Goal: Task Accomplishment & Management: Use online tool/utility

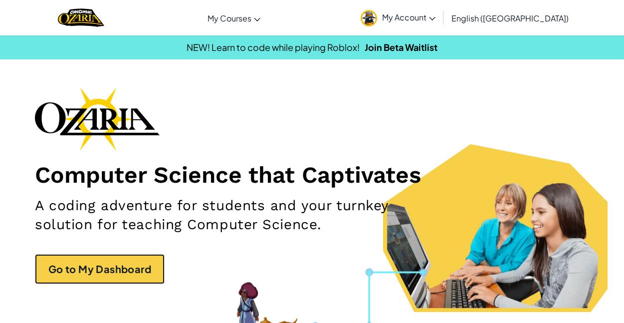
click at [78, 277] on link "Go to My Dashboard" at bounding box center [100, 269] width 130 height 30
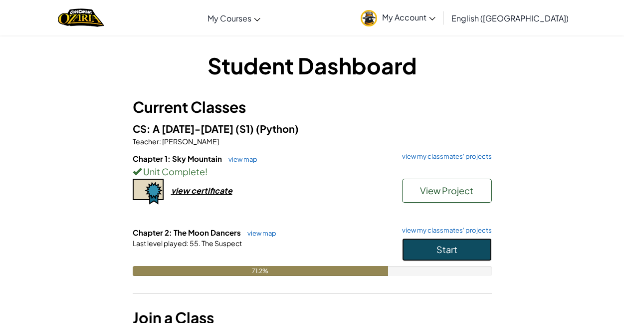
click at [473, 251] on button "Start" at bounding box center [447, 249] width 90 height 23
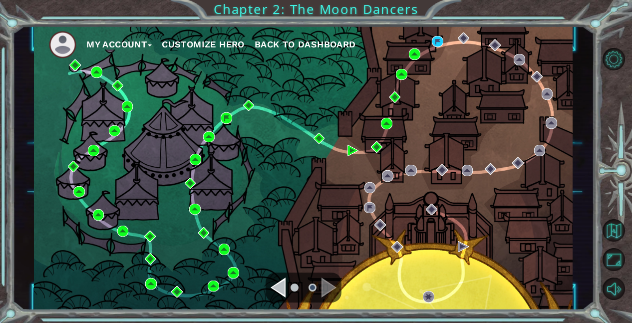
click at [435, 45] on img at bounding box center [437, 41] width 11 height 11
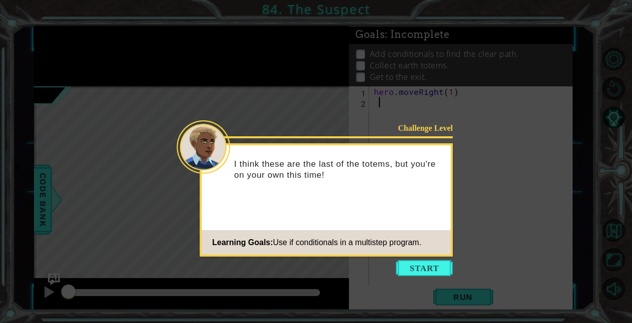
click at [424, 282] on icon at bounding box center [316, 161] width 632 height 323
click at [434, 274] on button "Start" at bounding box center [424, 268] width 57 height 16
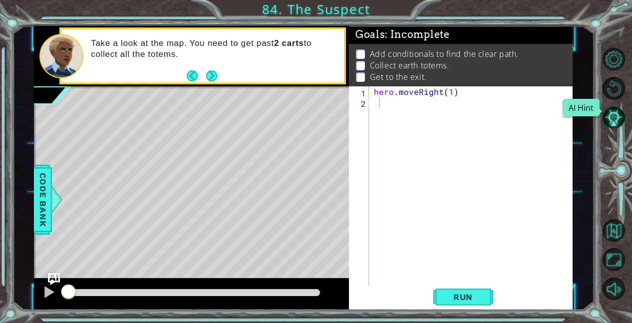
click at [612, 114] on button "AI Hint" at bounding box center [613, 117] width 22 height 22
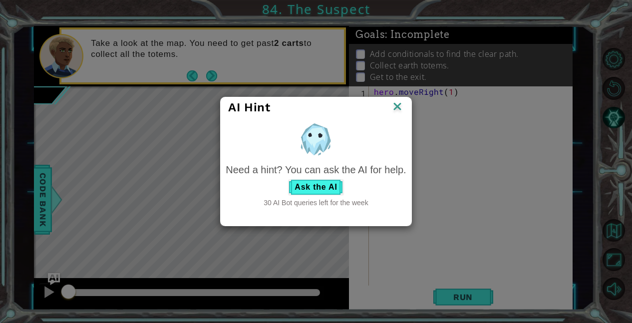
drag, startPoint x: 275, startPoint y: 206, endPoint x: 387, endPoint y: 211, distance: 111.4
click at [387, 211] on div "Need a hint? You can ask the AI for help. Ask the AI 30 AI Bot queries left for…" at bounding box center [316, 165] width 190 height 95
click at [370, 209] on div "Need a hint? You can ask the AI for help. Ask the AI 30 AI Bot queries left for…" at bounding box center [315, 164] width 185 height 93
click at [305, 187] on button "Ask the AI" at bounding box center [315, 187] width 55 height 16
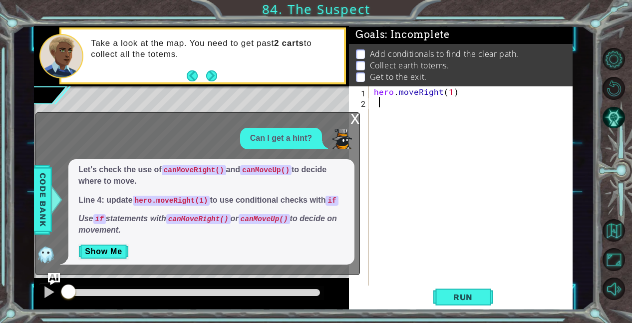
click at [352, 115] on div "x" at bounding box center [354, 118] width 9 height 10
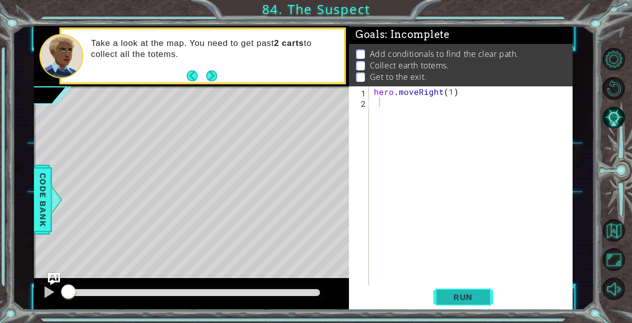
click at [450, 299] on span "Run" at bounding box center [462, 297] width 39 height 10
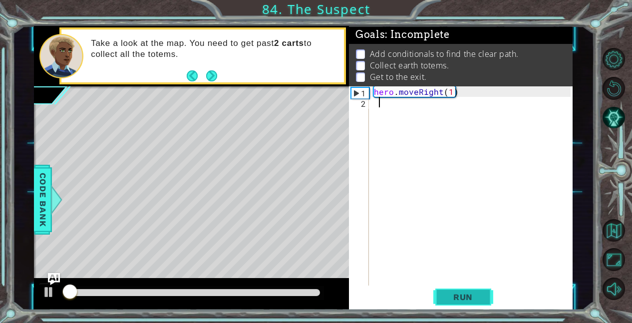
click at [450, 299] on span "Run" at bounding box center [462, 297] width 39 height 10
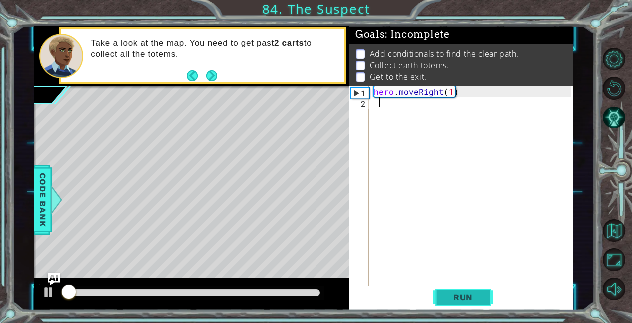
click at [450, 299] on span "Run" at bounding box center [462, 297] width 39 height 10
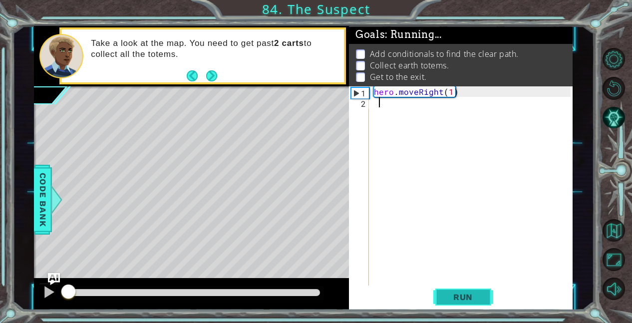
click at [450, 299] on span "Run" at bounding box center [462, 297] width 39 height 10
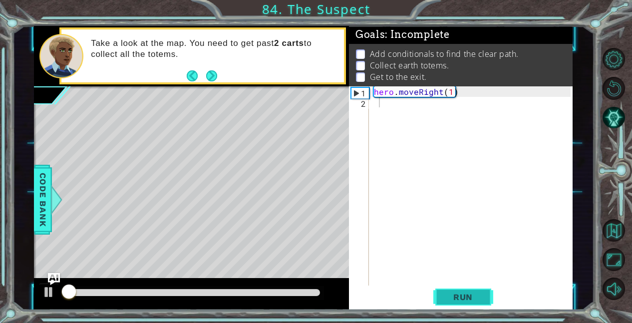
click at [450, 299] on span "Run" at bounding box center [462, 297] width 39 height 10
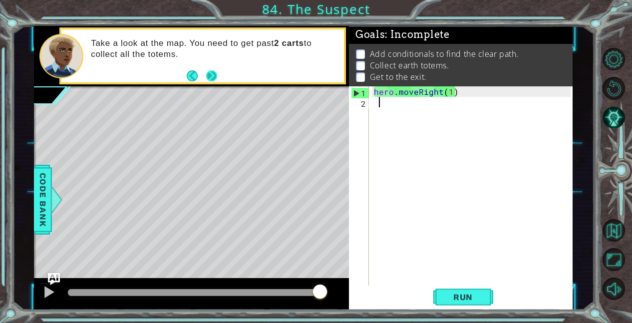
click at [214, 78] on button "Next" at bounding box center [211, 75] width 11 height 11
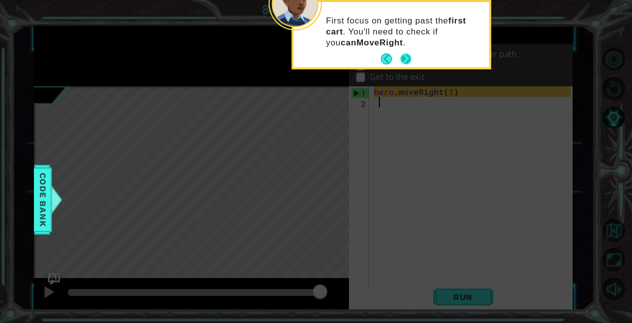
click at [400, 55] on button "Next" at bounding box center [405, 58] width 11 height 11
click at [411, 61] on button "Next" at bounding box center [405, 58] width 11 height 11
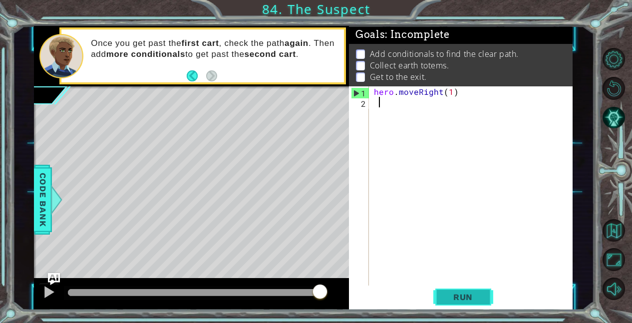
click at [475, 297] on span "Run" at bounding box center [462, 297] width 39 height 10
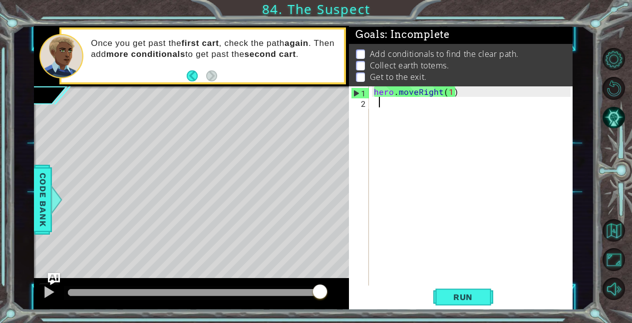
click at [613, 26] on div "1 2 3 4 5 6 7 8 9 10 11 12 13 14 15 16 17 18 hero . moveRight ( ) pathFree = he…" at bounding box center [316, 161] width 632 height 323
click at [616, 84] on button "Restart Level" at bounding box center [613, 88] width 22 height 22
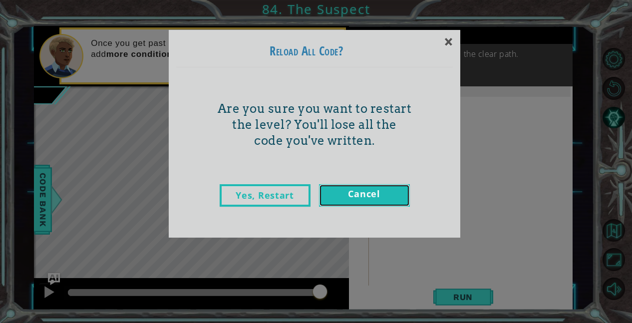
click at [402, 203] on link "Cancel" at bounding box center [364, 195] width 91 height 22
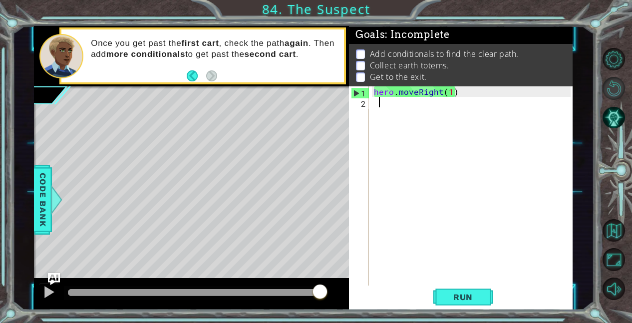
click at [618, 90] on button "Restart Level" at bounding box center [613, 88] width 22 height 22
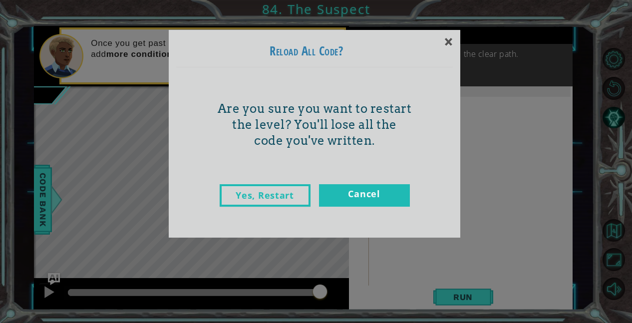
click at [248, 194] on link "Yes, Restart" at bounding box center [265, 195] width 91 height 22
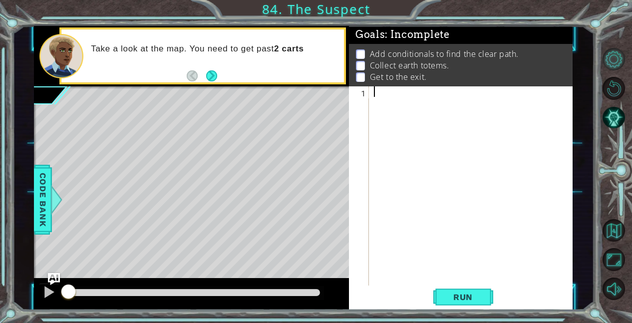
click at [619, 58] on button "Level Options" at bounding box center [613, 59] width 22 height 22
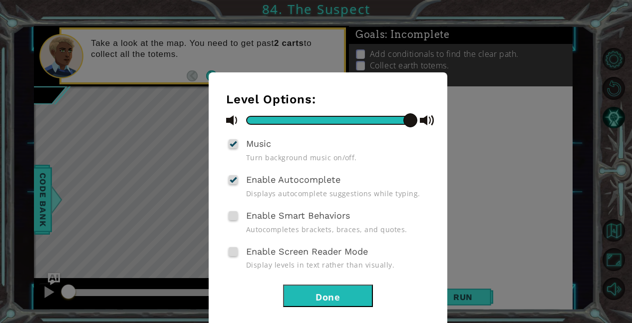
click at [229, 219] on span at bounding box center [233, 215] width 9 height 9
click at [0, 0] on input "Enable Smart Behaviors" at bounding box center [0, 0] width 0 height 0
click at [231, 251] on span at bounding box center [233, 251] width 9 height 9
click at [0, 0] on input "Enable Screen Reader Mode" at bounding box center [0, 0] width 0 height 0
click at [238, 253] on div "Enable Screen Reader Mode Display levels in text rather than visually." at bounding box center [328, 257] width 204 height 26
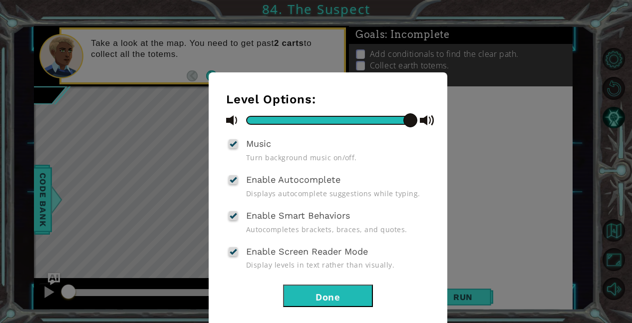
click at [230, 250] on div at bounding box center [233, 251] width 7 height 8
click at [0, 0] on input "Enable Screen Reader Mode" at bounding box center [0, 0] width 0 height 0
click at [304, 297] on button "Done" at bounding box center [328, 295] width 90 height 22
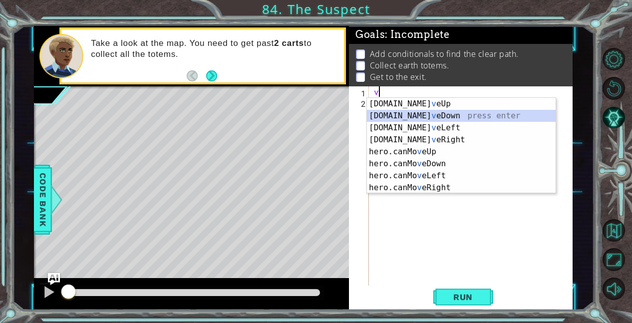
click at [437, 114] on div "[DOMAIN_NAME] v eUp press enter [DOMAIN_NAME] v eDown press enter [DOMAIN_NAME]…" at bounding box center [461, 158] width 189 height 120
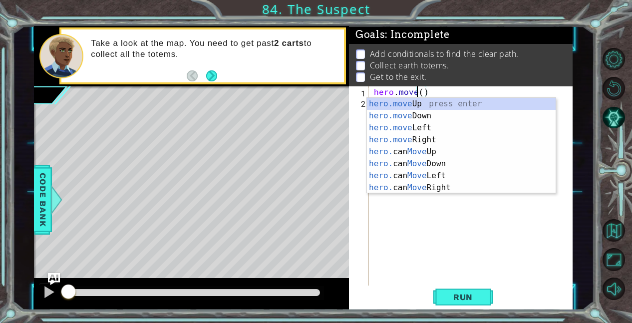
click at [425, 137] on div "hero.move Up press enter hero.move Down press enter hero.move Left press enter …" at bounding box center [461, 158] width 189 height 120
type textarea "hero.moveRight(1)"
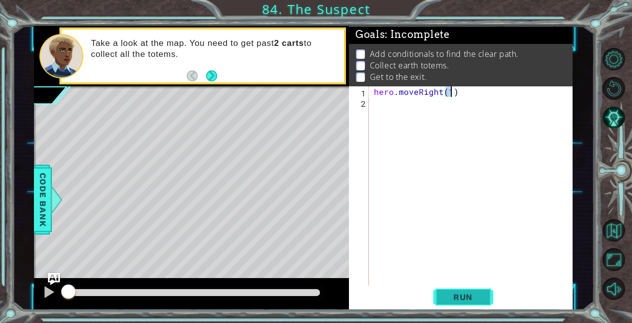
click at [488, 296] on button "Run" at bounding box center [463, 296] width 60 height 22
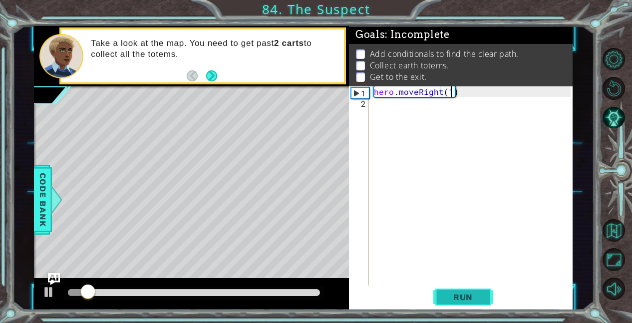
click at [491, 291] on button "Run" at bounding box center [463, 296] width 60 height 22
click at [445, 295] on span "Run" at bounding box center [462, 297] width 39 height 10
click at [455, 288] on button "Run" at bounding box center [463, 296] width 60 height 22
click at [465, 296] on span "Run" at bounding box center [462, 297] width 39 height 10
click at [453, 281] on div "hero . moveRight ( 1 )" at bounding box center [474, 196] width 204 height 220
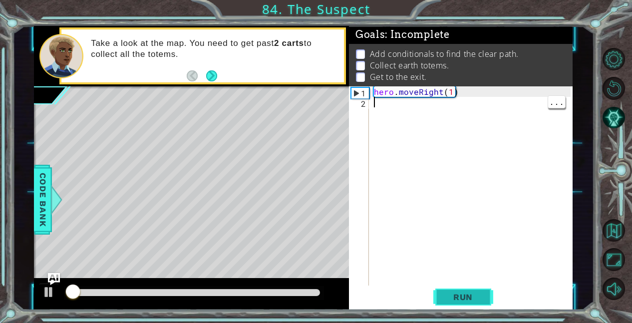
click at [462, 293] on span "Run" at bounding box center [462, 297] width 39 height 10
